Goal: Information Seeking & Learning: Find contact information

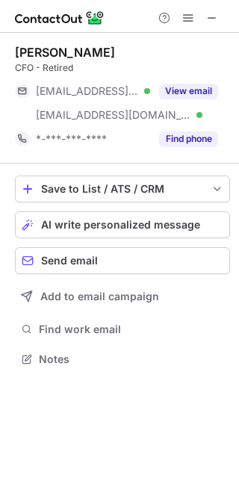
scroll to position [349, 239]
click at [207, 12] on span at bounding box center [212, 18] width 12 height 12
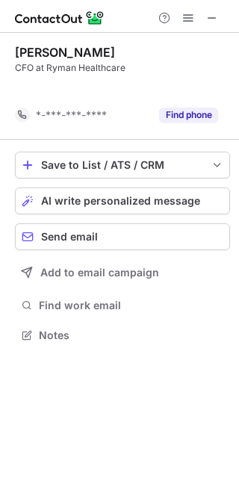
scroll to position [301, 239]
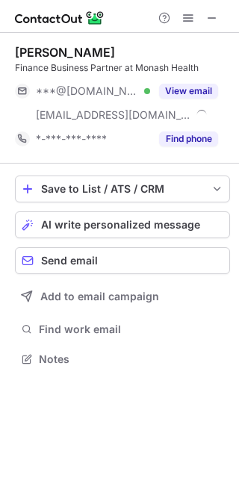
scroll to position [349, 239]
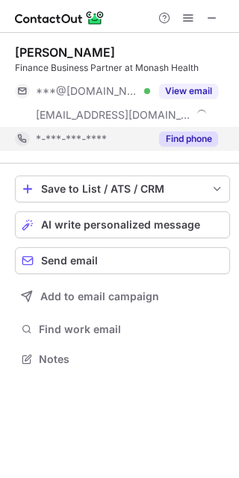
click at [211, 131] on button "Find phone" at bounding box center [188, 138] width 59 height 15
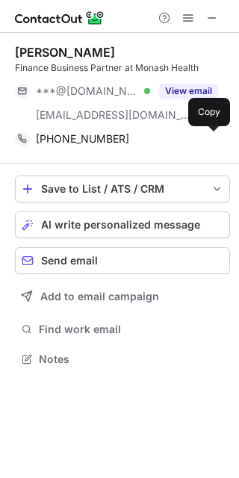
click at [211, 131] on button at bounding box center [210, 138] width 15 height 15
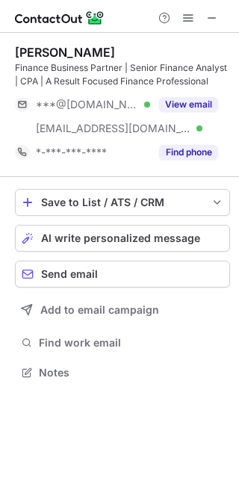
scroll to position [362, 239]
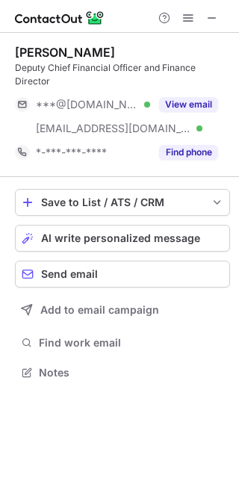
scroll to position [362, 239]
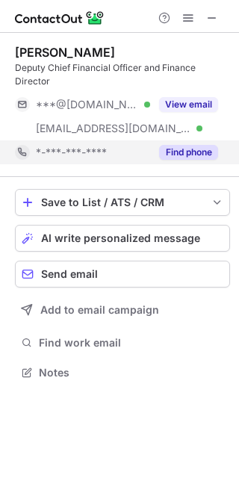
click at [208, 149] on button "Find phone" at bounding box center [188, 152] width 59 height 15
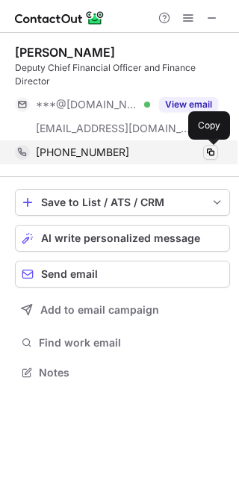
click at [214, 156] on span at bounding box center [211, 152] width 12 height 12
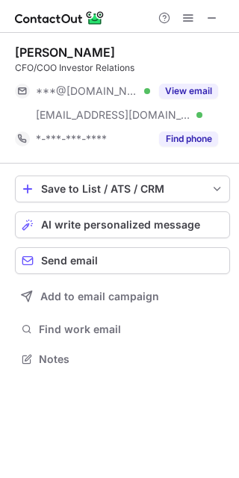
scroll to position [349, 239]
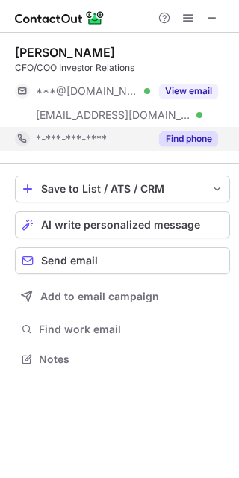
click at [202, 142] on button "Find phone" at bounding box center [188, 138] width 59 height 15
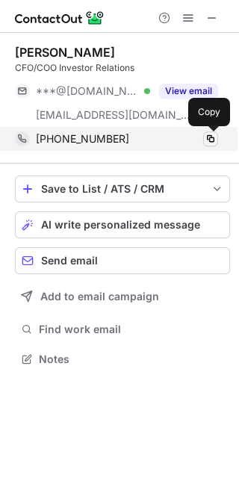
click at [205, 141] on span at bounding box center [211, 139] width 12 height 12
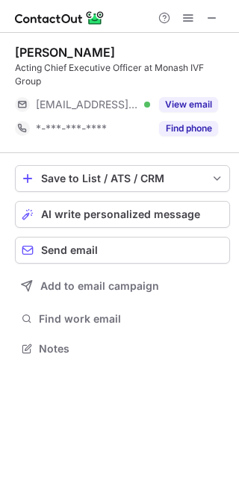
scroll to position [338, 239]
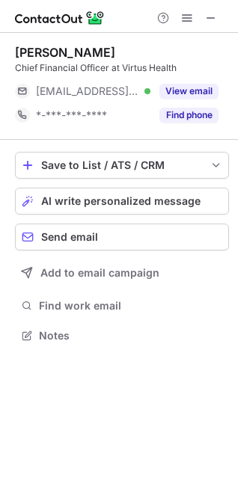
scroll to position [325, 238]
click at [214, 6] on div at bounding box center [119, 16] width 238 height 33
click at [214, 19] on span at bounding box center [211, 18] width 12 height 12
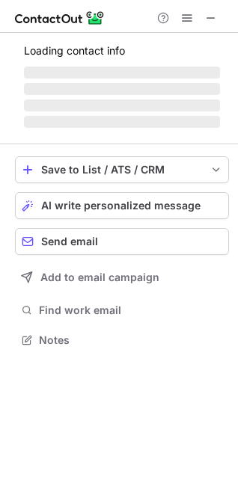
scroll to position [349, 238]
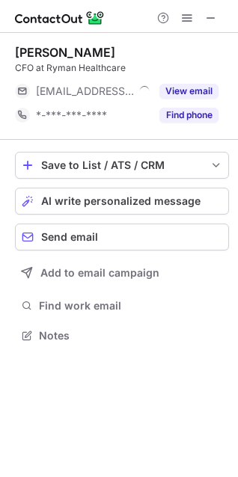
scroll to position [325, 238]
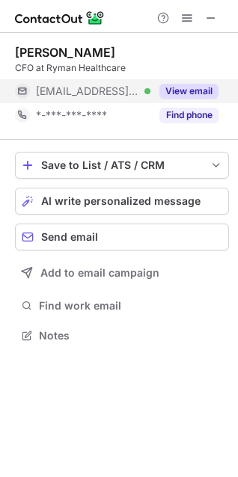
click at [196, 94] on button "View email" at bounding box center [188, 91] width 59 height 15
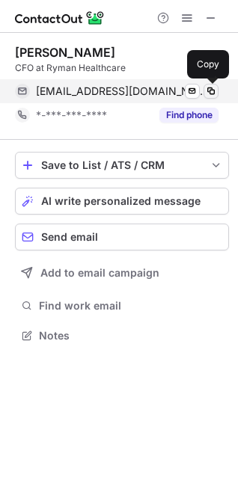
click at [214, 90] on span at bounding box center [211, 91] width 12 height 12
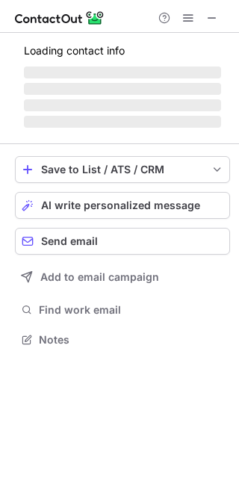
scroll to position [325, 239]
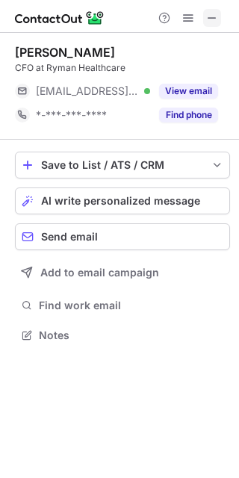
click at [214, 17] on span at bounding box center [212, 18] width 12 height 12
